Goal: Task Accomplishment & Management: Manage account settings

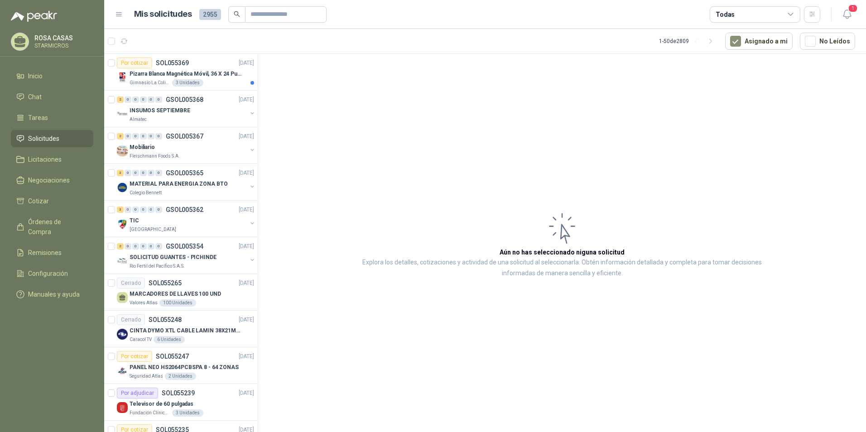
click at [393, 150] on article "Aún no has seleccionado niguna solicitud Explora los detalles, cotizaciones y a…" at bounding box center [562, 244] width 608 height 381
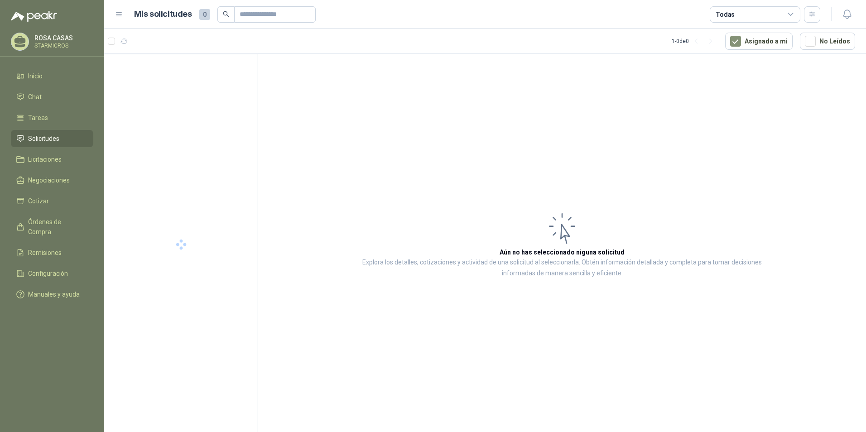
click at [847, 15] on icon "button" at bounding box center [846, 14] width 11 height 11
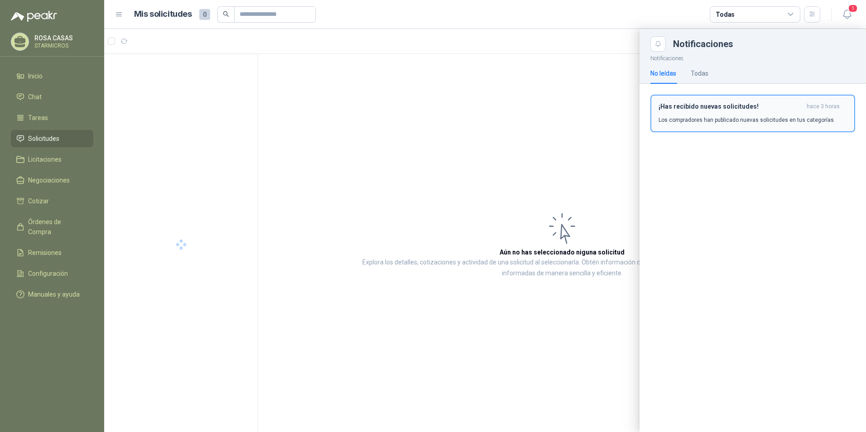
click at [685, 113] on div "¡Has recibido nuevas solicitudes! hace 3 horas Los compradores han publicado nu…" at bounding box center [752, 113] width 188 height 21
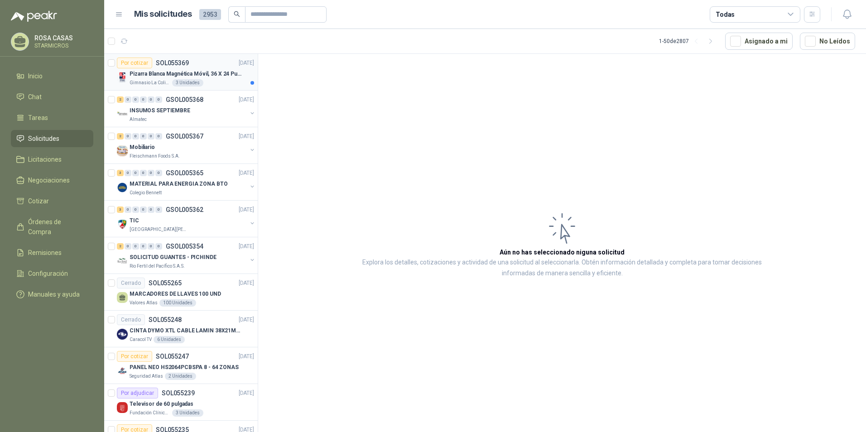
click at [196, 77] on p "Pizarra Blanca Magnética Móvil, 36 X 24 Pulgadas, Dob" at bounding box center [185, 74] width 113 height 9
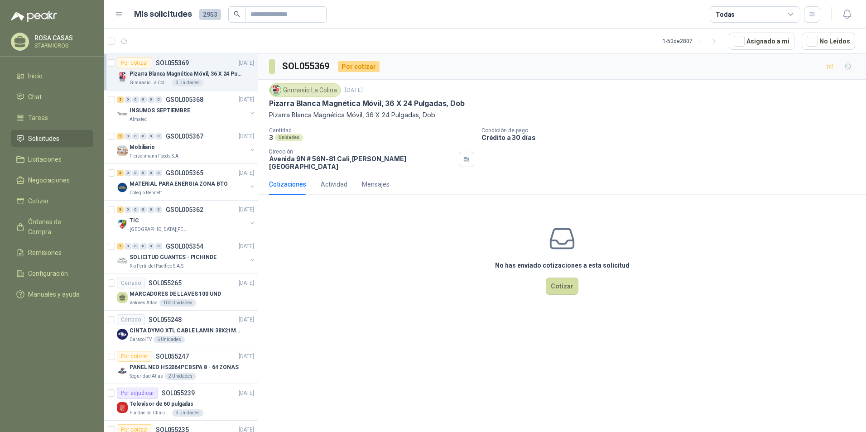
click at [739, 212] on div "No has enviado cotizaciones a esta solicitud Cotizar" at bounding box center [562, 259] width 608 height 115
